Goal: Complete application form

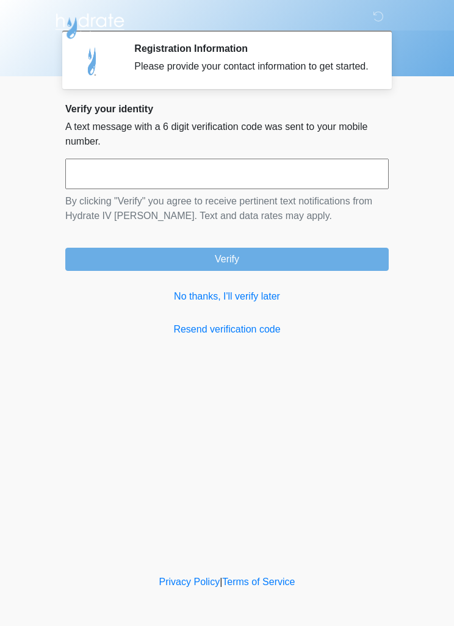
click at [254, 304] on link "No thanks, I'll verify later" at bounding box center [226, 296] width 323 height 15
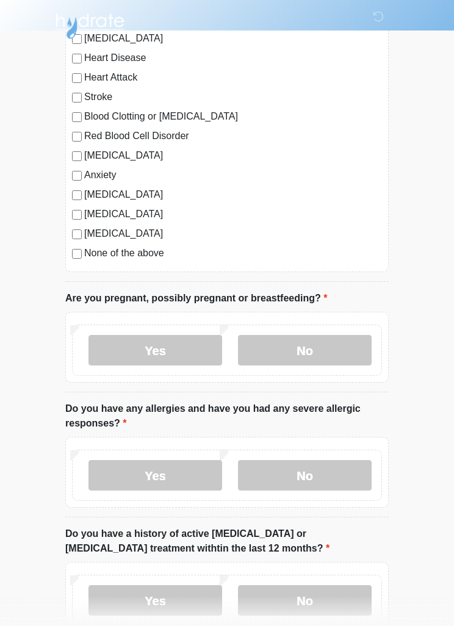
scroll to position [126, 0]
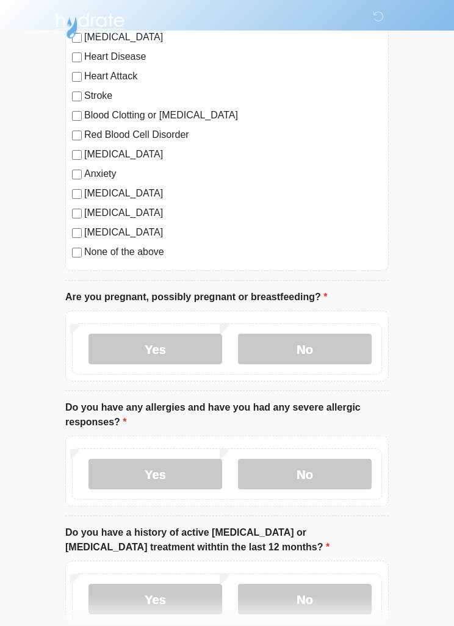
click at [339, 349] on label "No" at bounding box center [305, 349] width 134 height 30
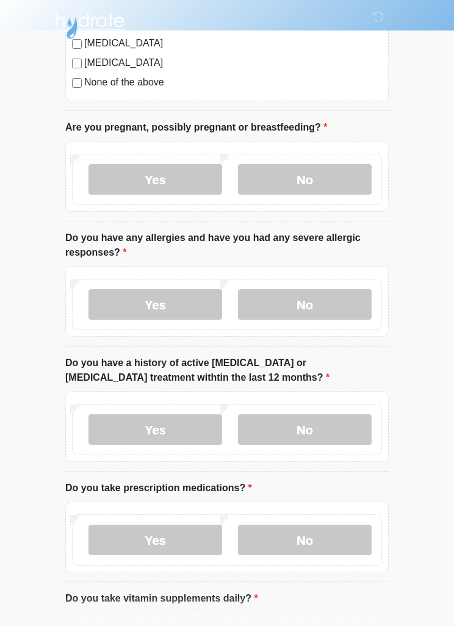
scroll to position [296, 0]
click at [337, 303] on label "No" at bounding box center [305, 304] width 134 height 30
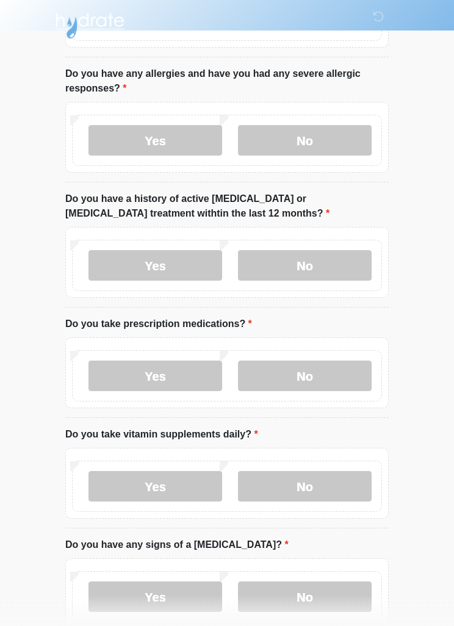
click at [336, 272] on label "No" at bounding box center [305, 266] width 134 height 30
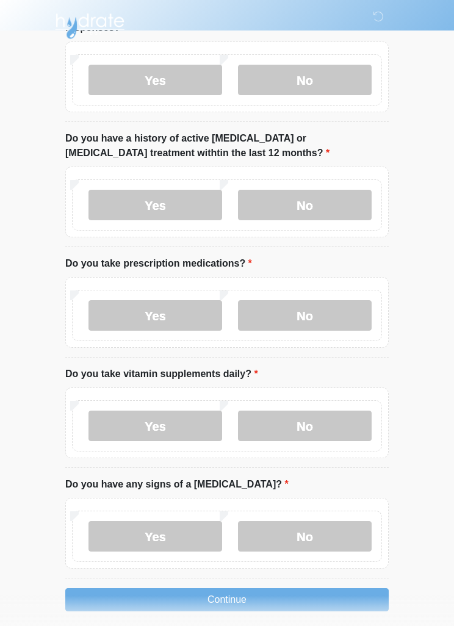
scroll to position [531, 0]
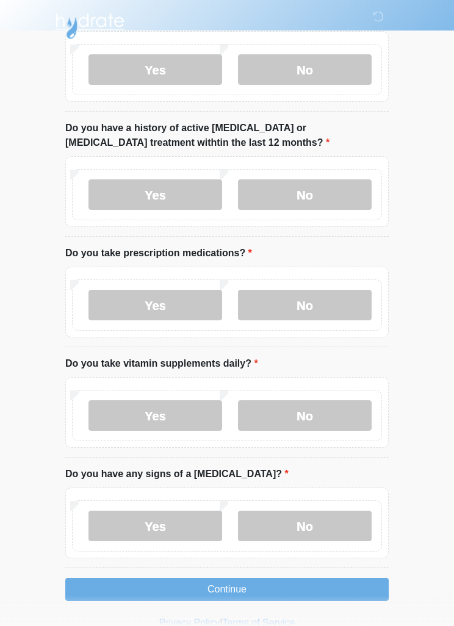
click at [151, 418] on label "Yes" at bounding box center [155, 415] width 134 height 30
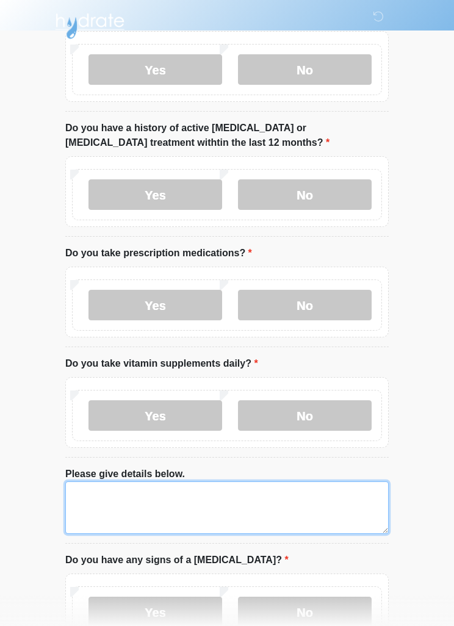
click at [118, 497] on textarea "Please give details below." at bounding box center [226, 507] width 323 height 52
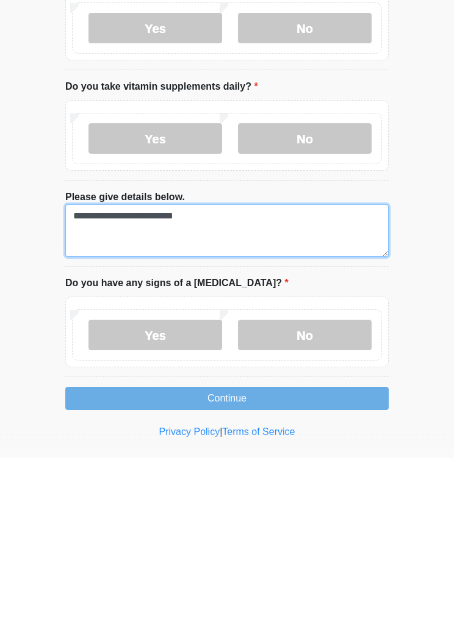
type textarea "**********"
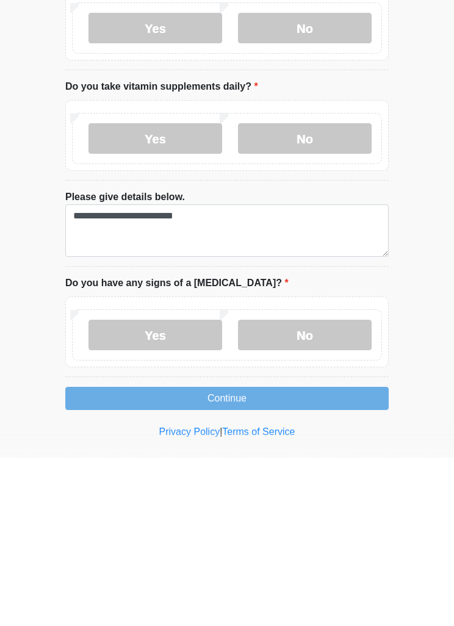
click at [302, 488] on label "No" at bounding box center [305, 503] width 134 height 30
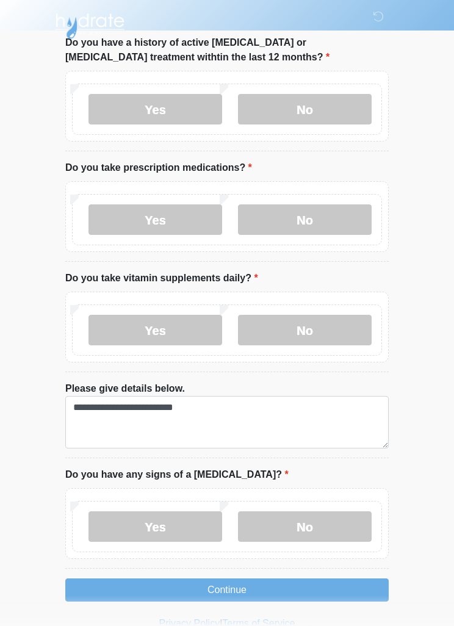
click at [207, 583] on button "Continue" at bounding box center [226, 589] width 323 height 23
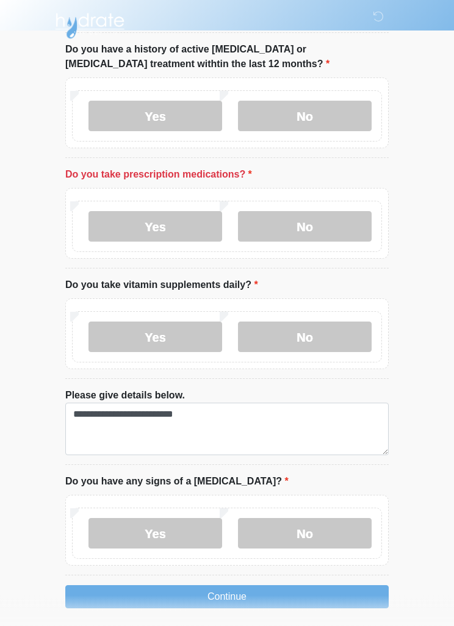
click at [315, 223] on label "No" at bounding box center [305, 227] width 134 height 30
click at [188, 595] on button "Continue" at bounding box center [226, 596] width 323 height 23
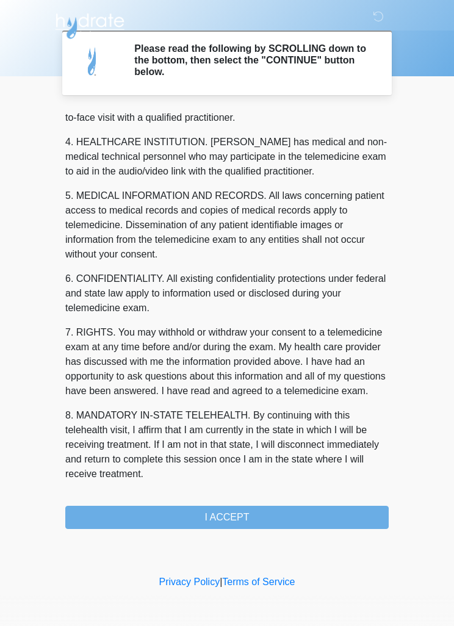
scroll to position [340, 0]
click at [254, 515] on button "I ACCEPT" at bounding box center [226, 516] width 323 height 23
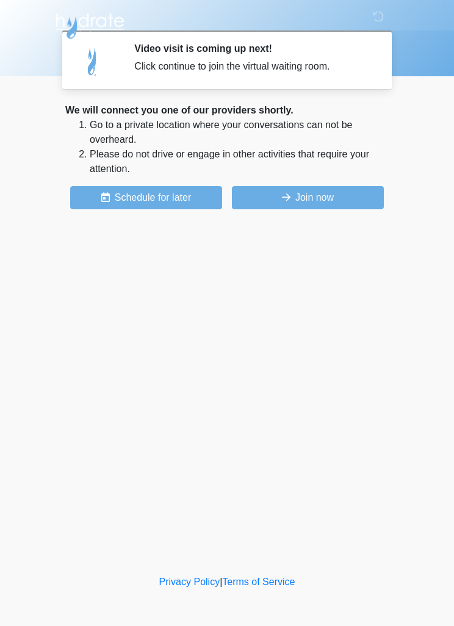
click at [330, 196] on button "Join now" at bounding box center [308, 197] width 152 height 23
